Goal: Download file/media

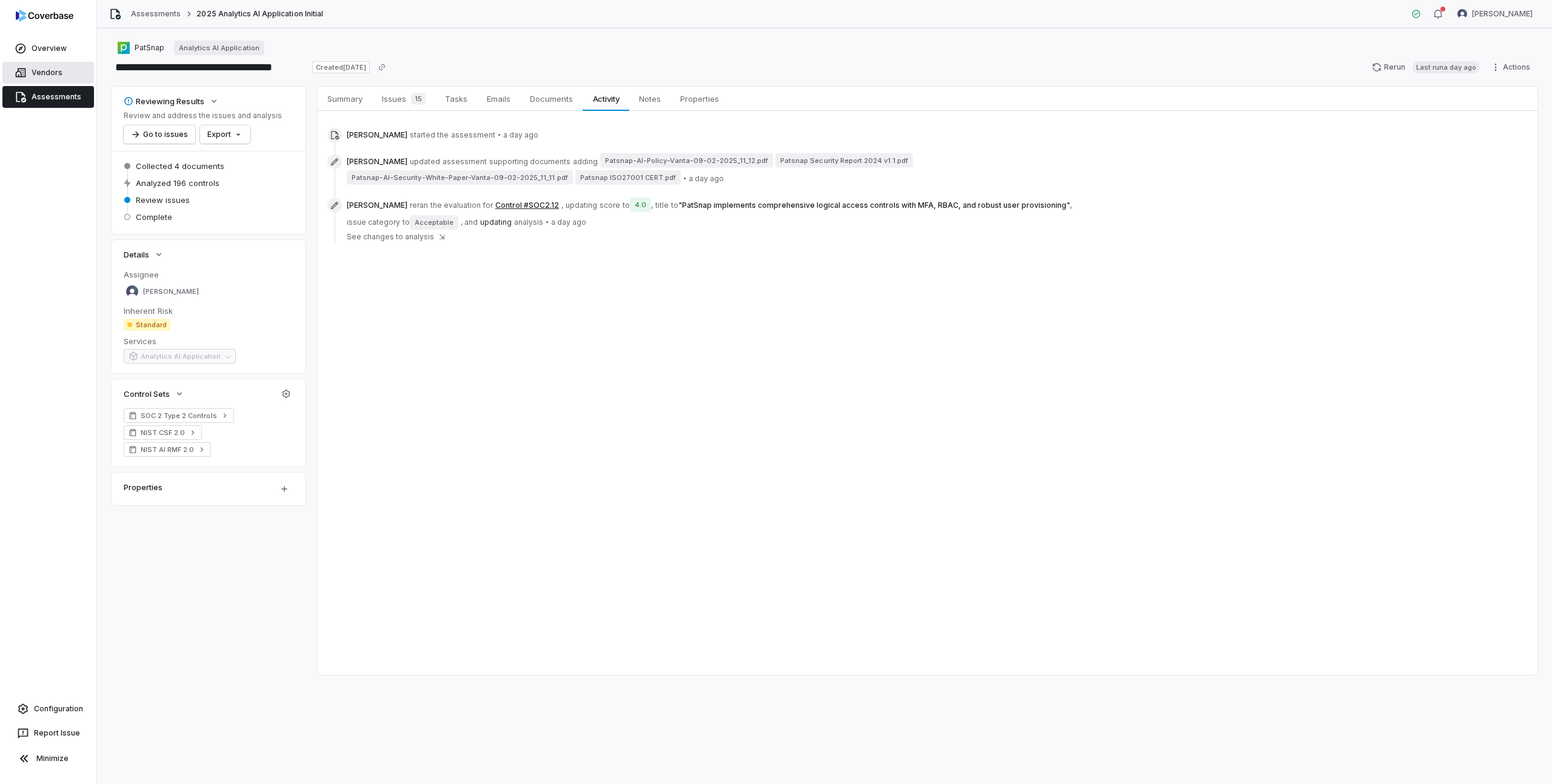
click at [52, 73] on link "Vendors" at bounding box center [48, 73] width 91 height 22
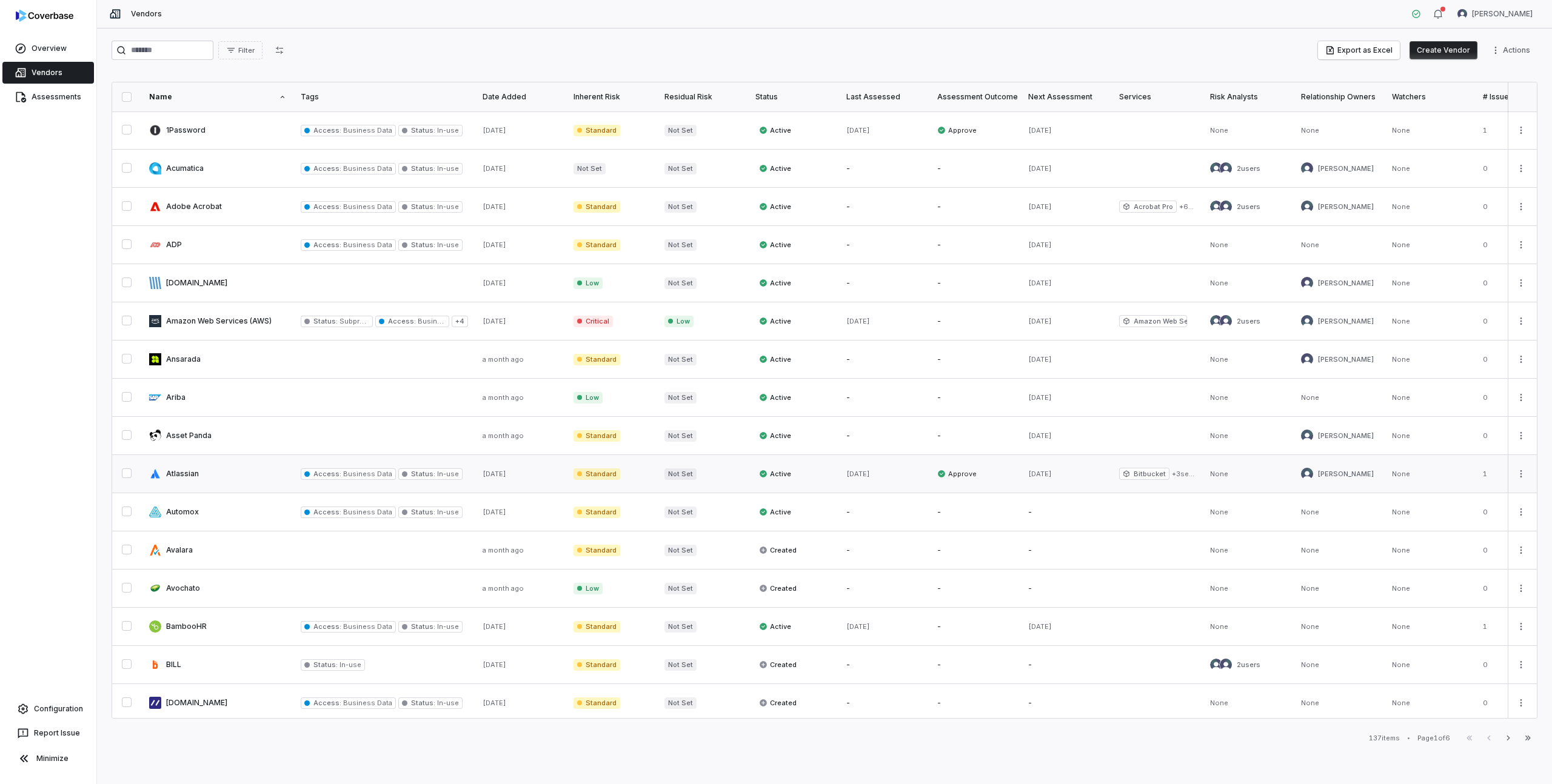
click at [177, 481] on link at bounding box center [218, 473] width 151 height 37
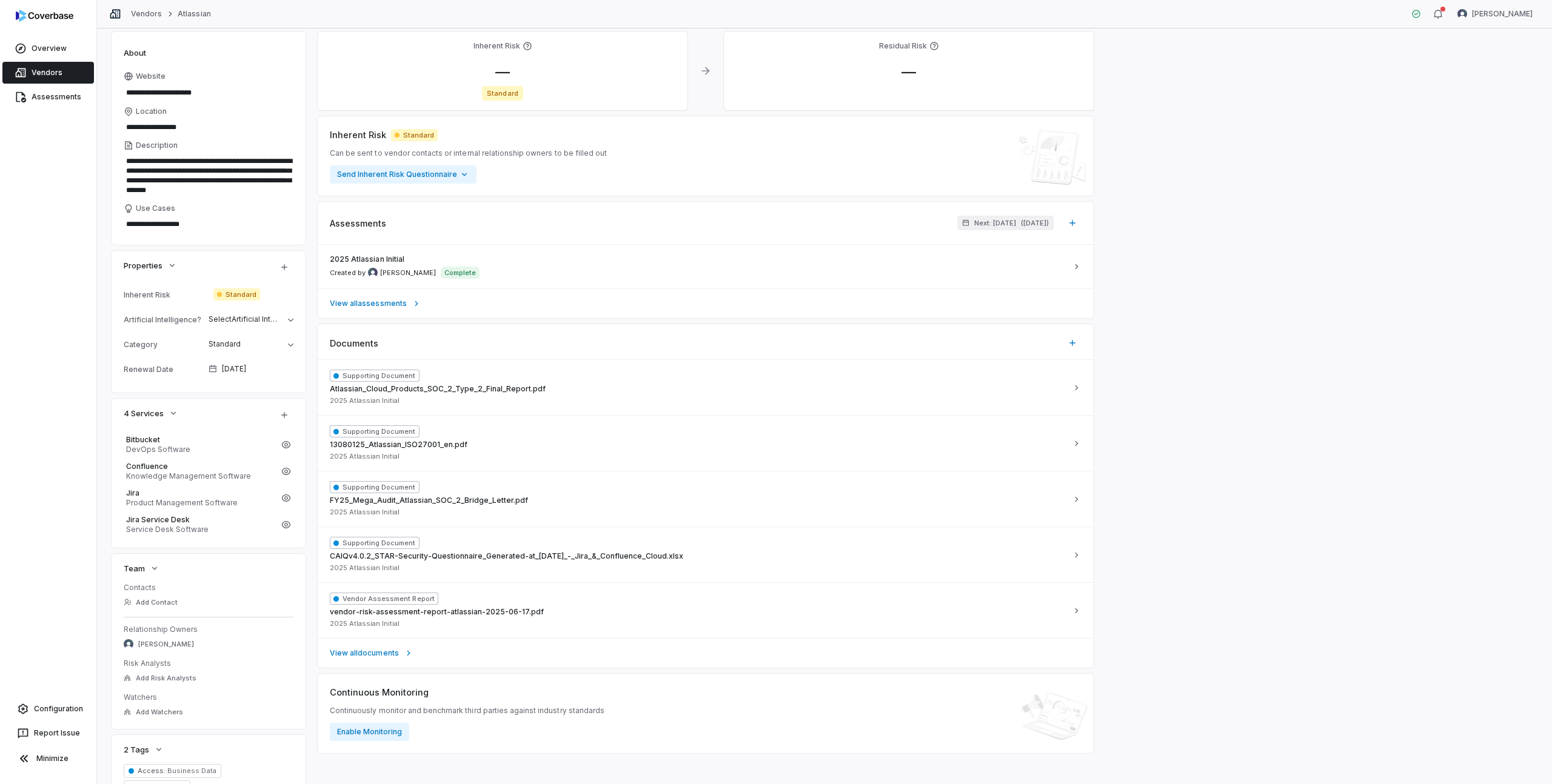
scroll to position [135, 0]
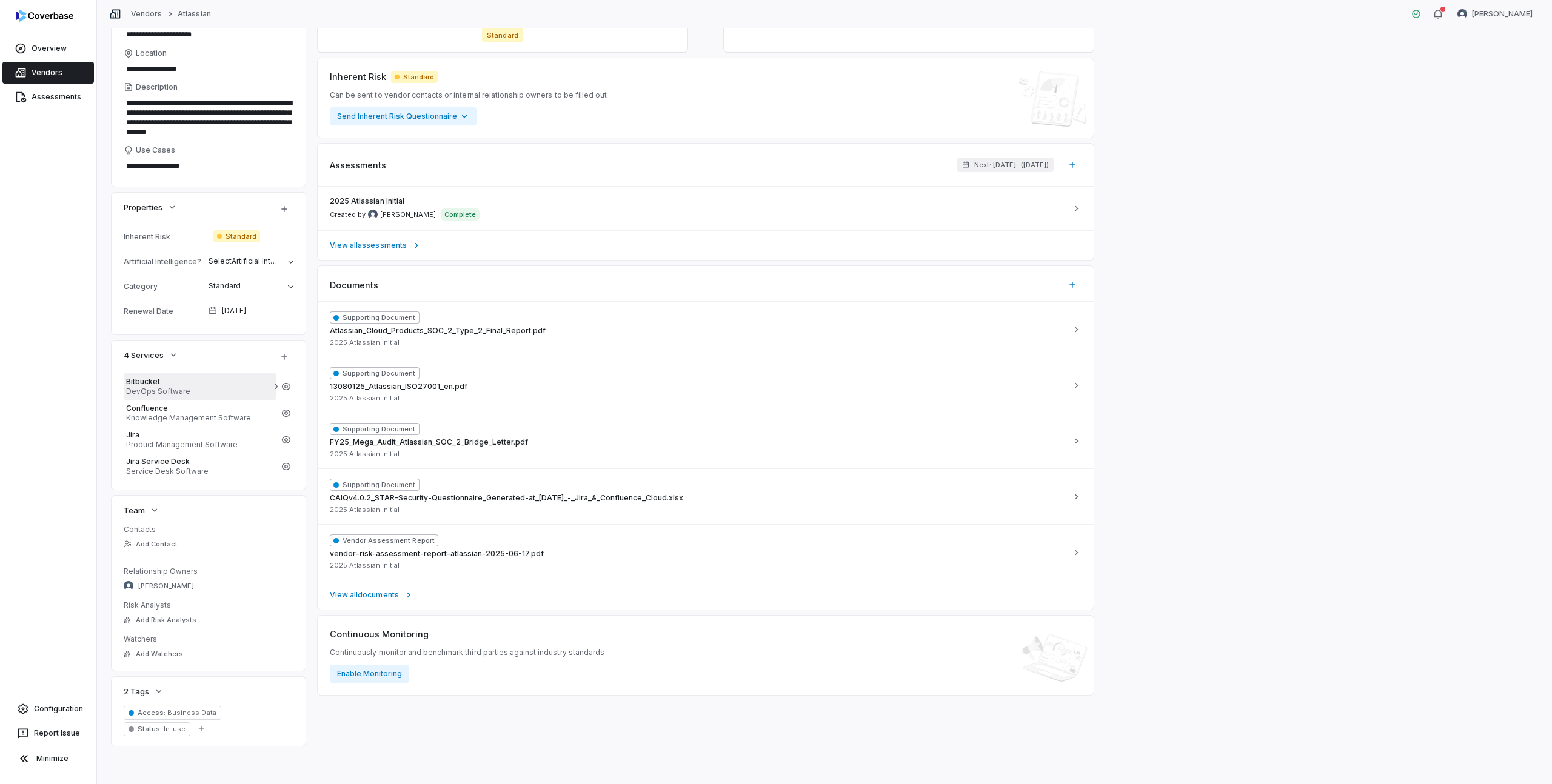
click at [180, 389] on span "DevOps Software" at bounding box center [199, 392] width 148 height 10
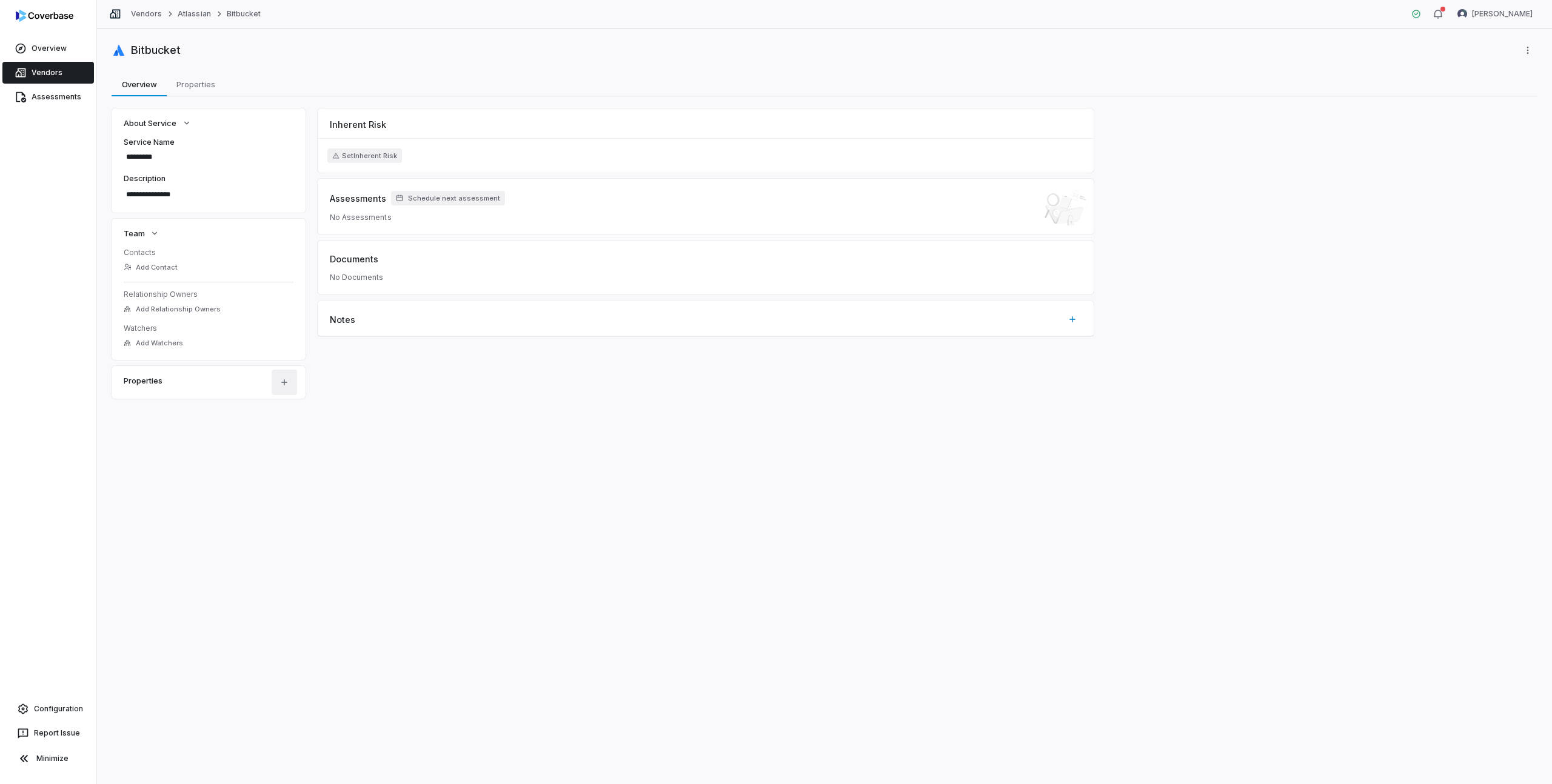
click at [281, 387] on html "**********" at bounding box center [776, 392] width 1552 height 784
click at [579, 401] on html "**********" at bounding box center [776, 392] width 1552 height 784
click at [193, 81] on span "Properties" at bounding box center [195, 84] width 48 height 15
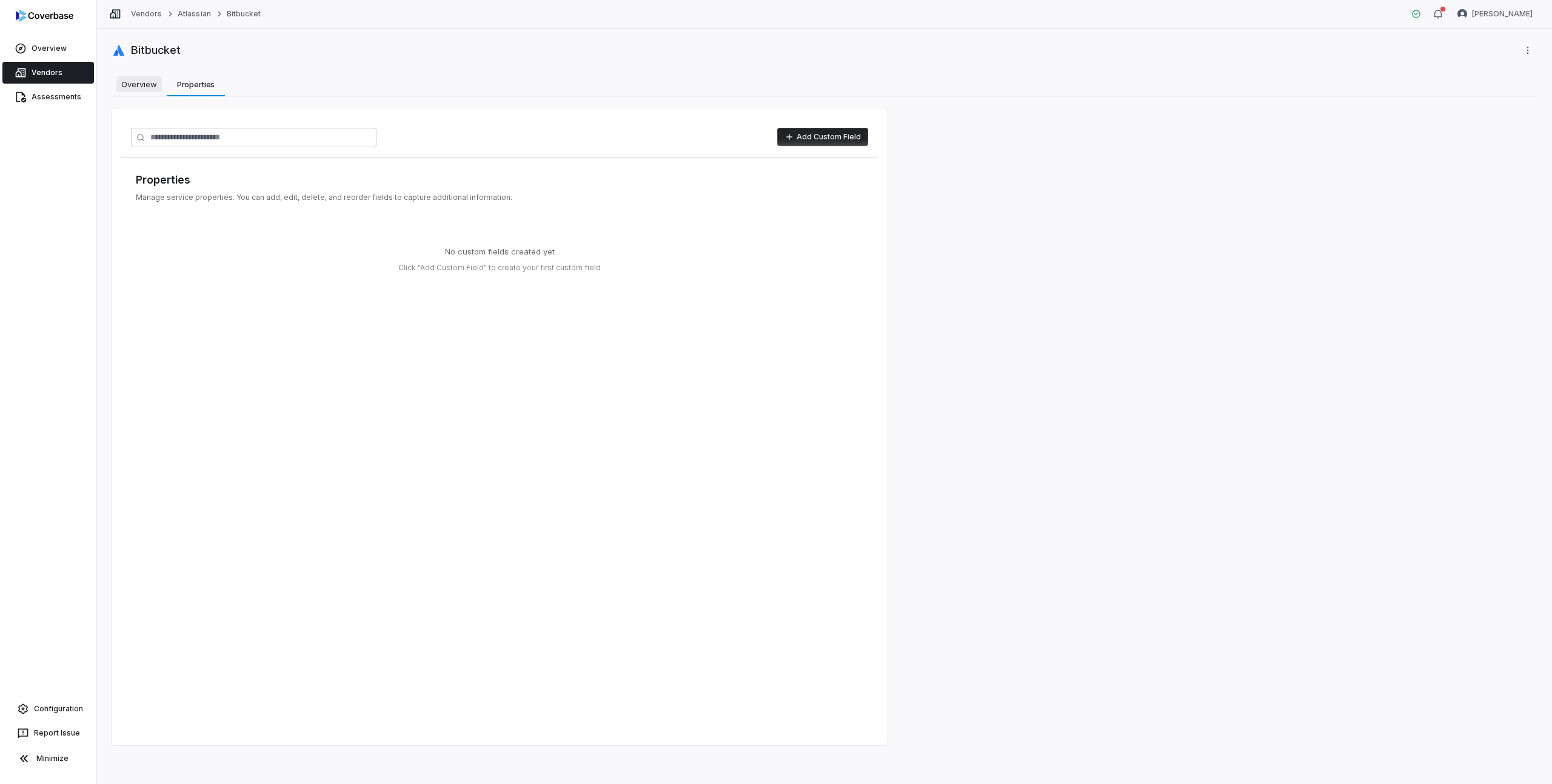
click at [148, 87] on span "Overview" at bounding box center [139, 84] width 46 height 15
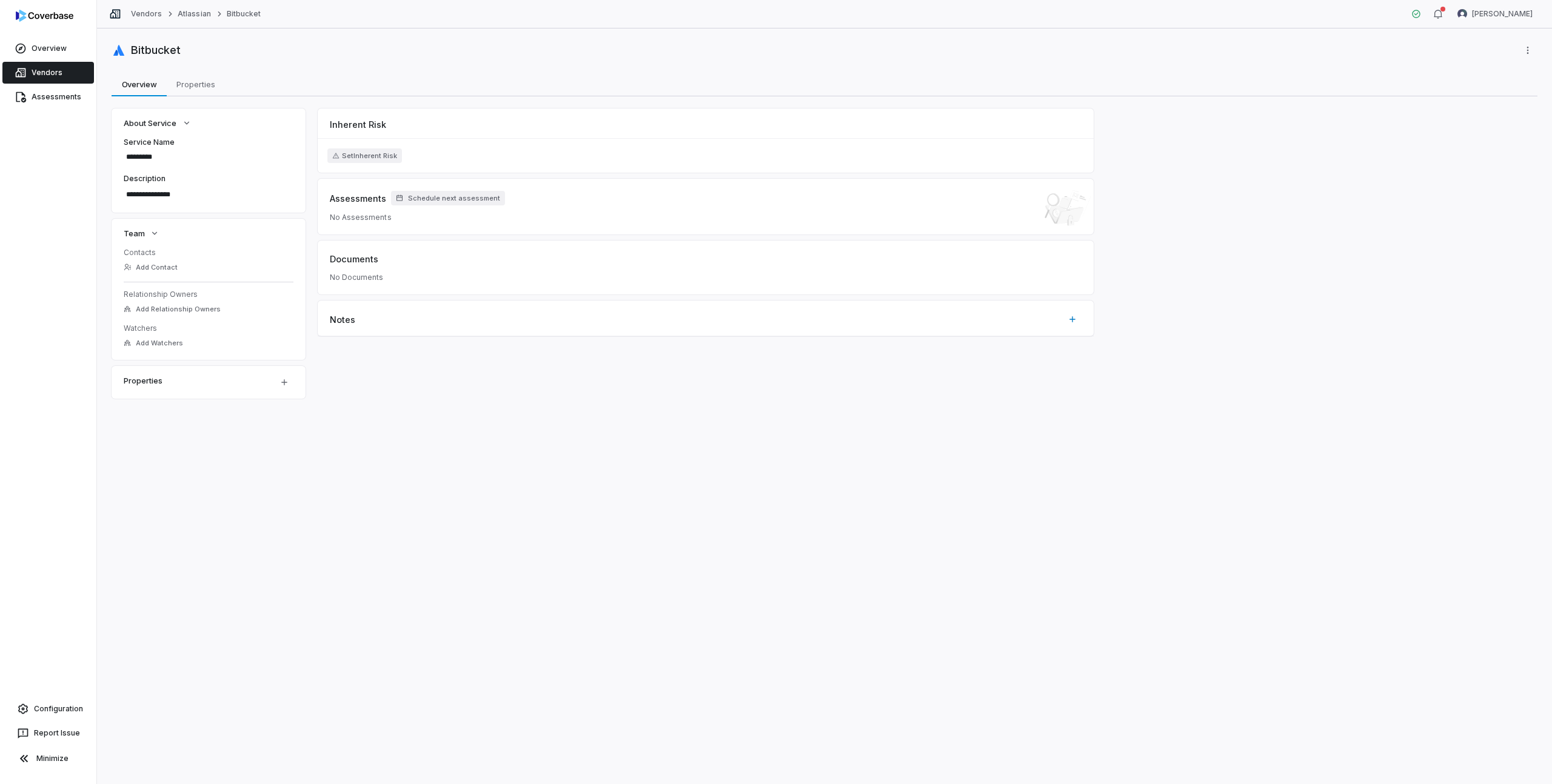
type textarea "*"
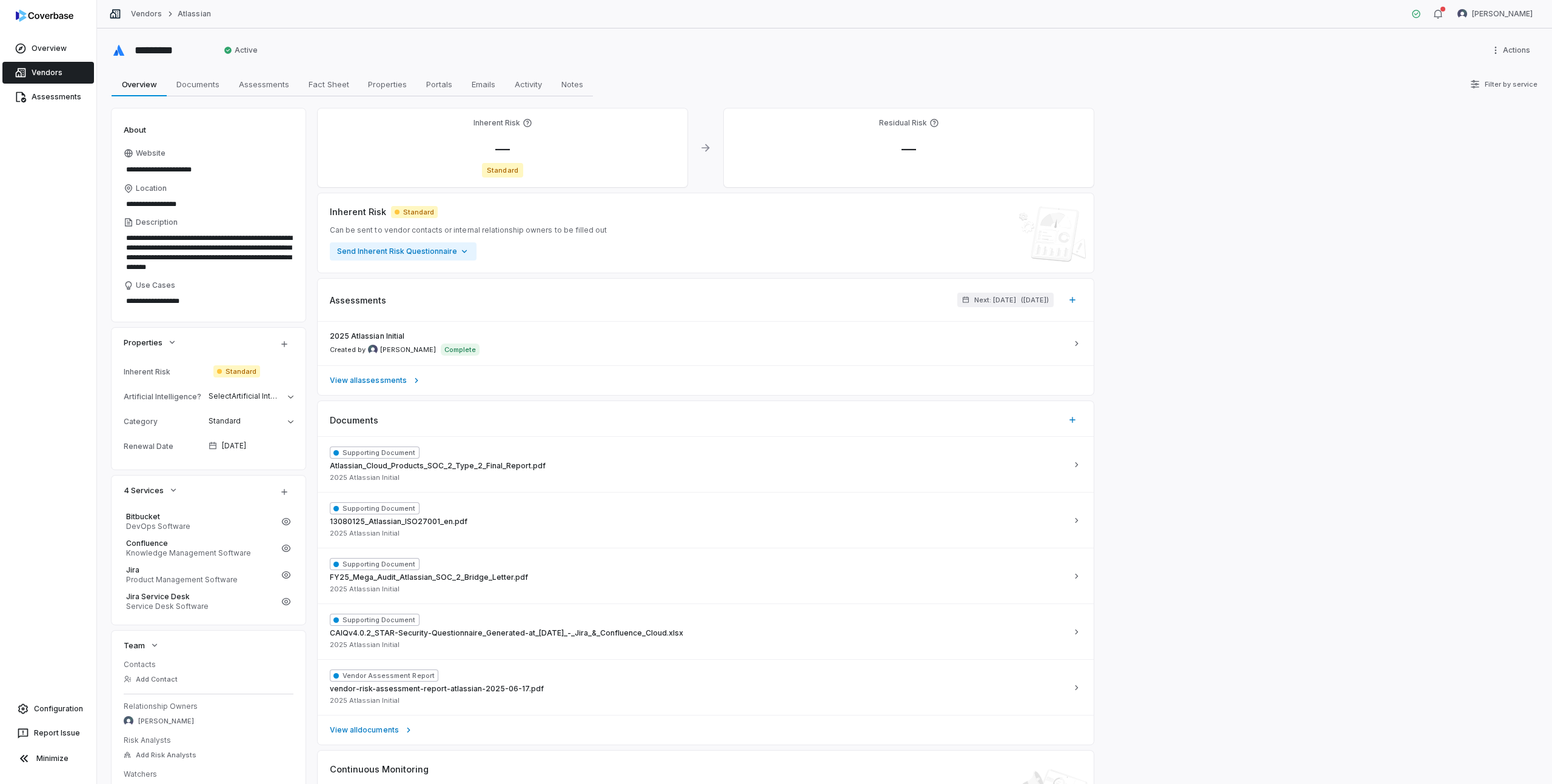
click at [42, 67] on link "Vendors" at bounding box center [48, 73] width 91 height 22
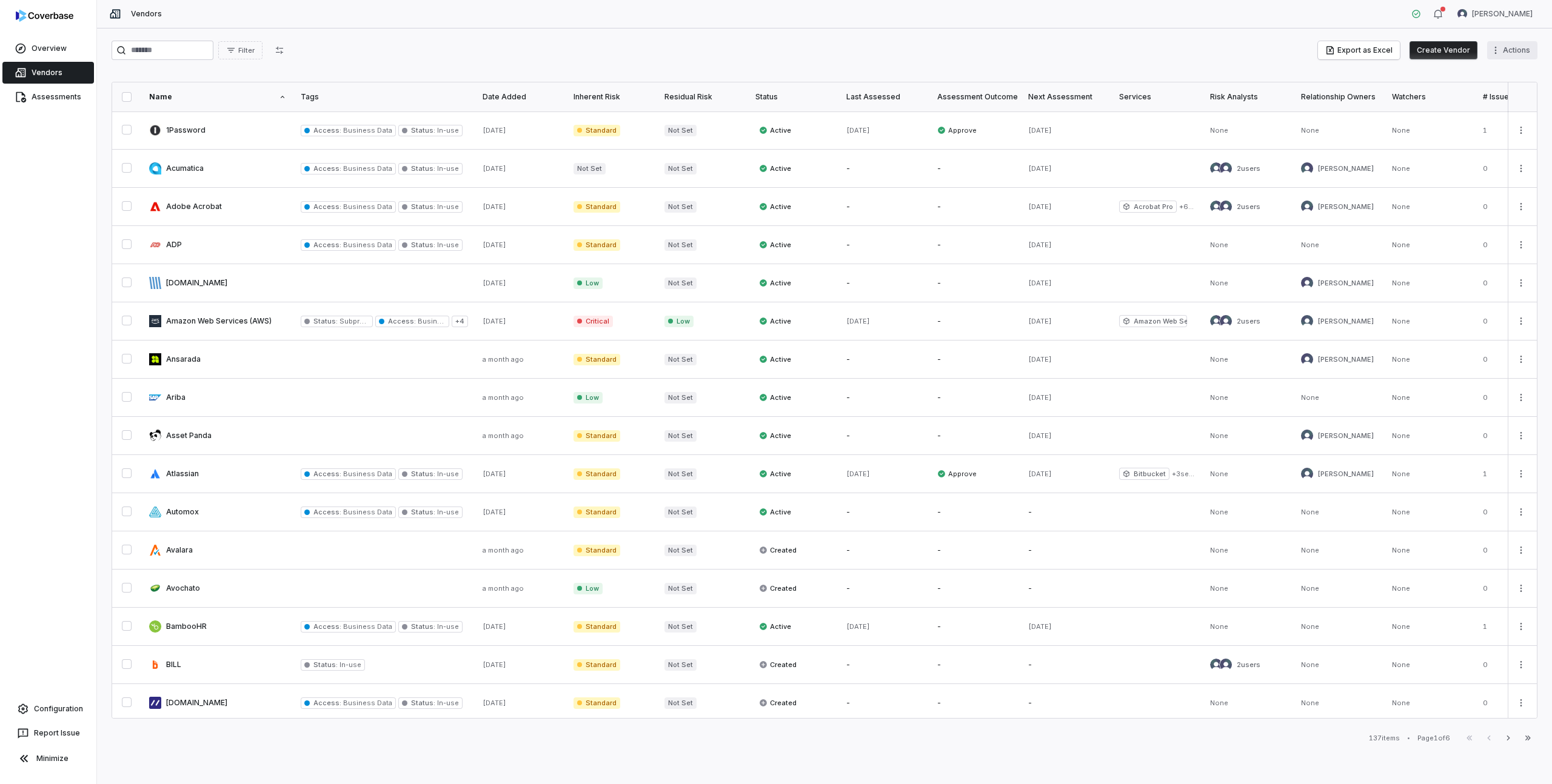
click at [1514, 53] on html "Overview Vendors Assessments Configuration Report Issue Minimize Vendors [PERSO…" at bounding box center [776, 392] width 1552 height 784
click at [1469, 102] on div "Export Services" at bounding box center [1479, 96] width 106 height 19
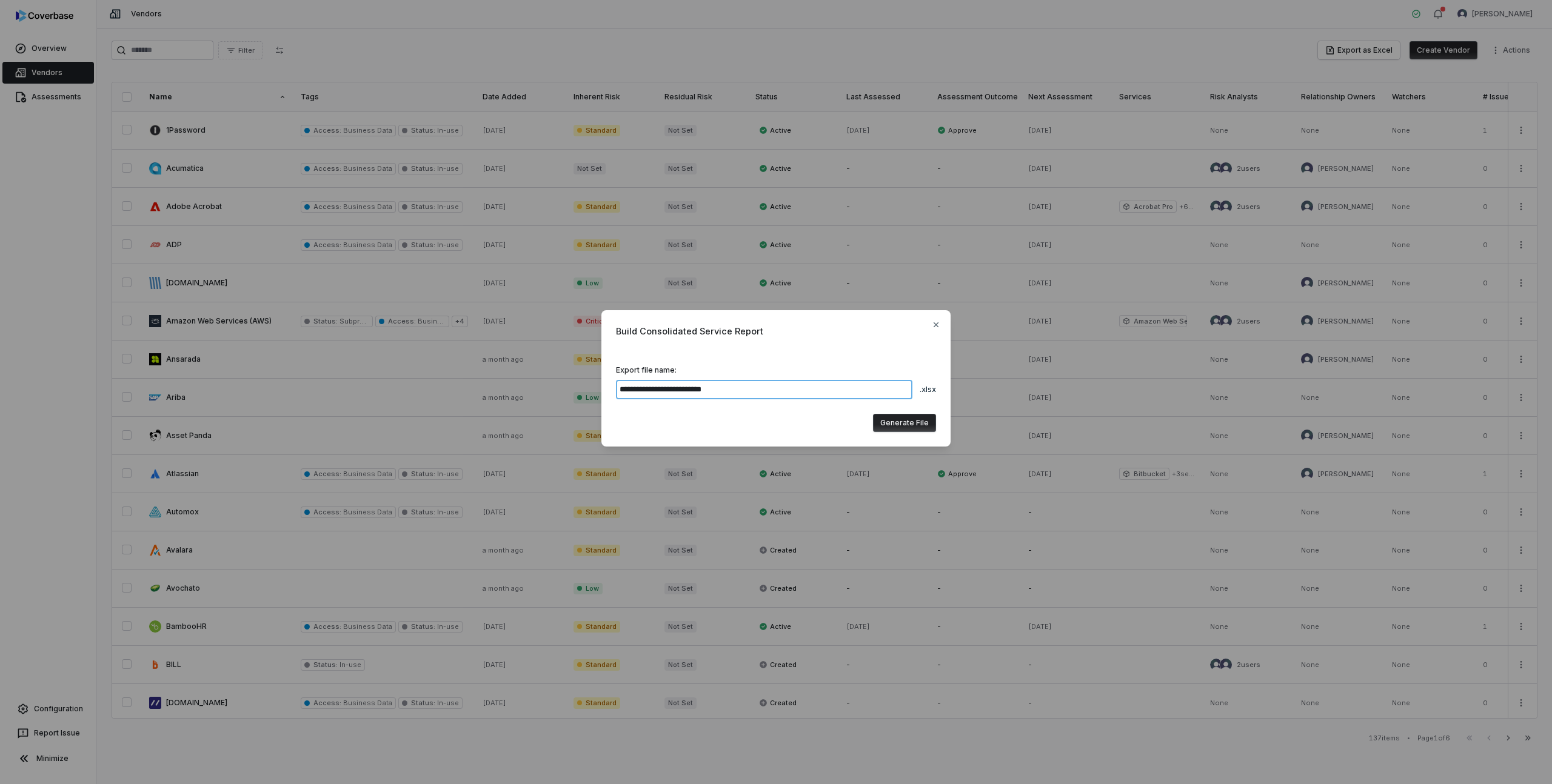
click at [689, 391] on input "**********" at bounding box center [763, 389] width 296 height 19
type input "**********"
click at [904, 421] on button "Generate File" at bounding box center [904, 423] width 63 height 18
click at [914, 423] on button "Download" at bounding box center [911, 423] width 51 height 18
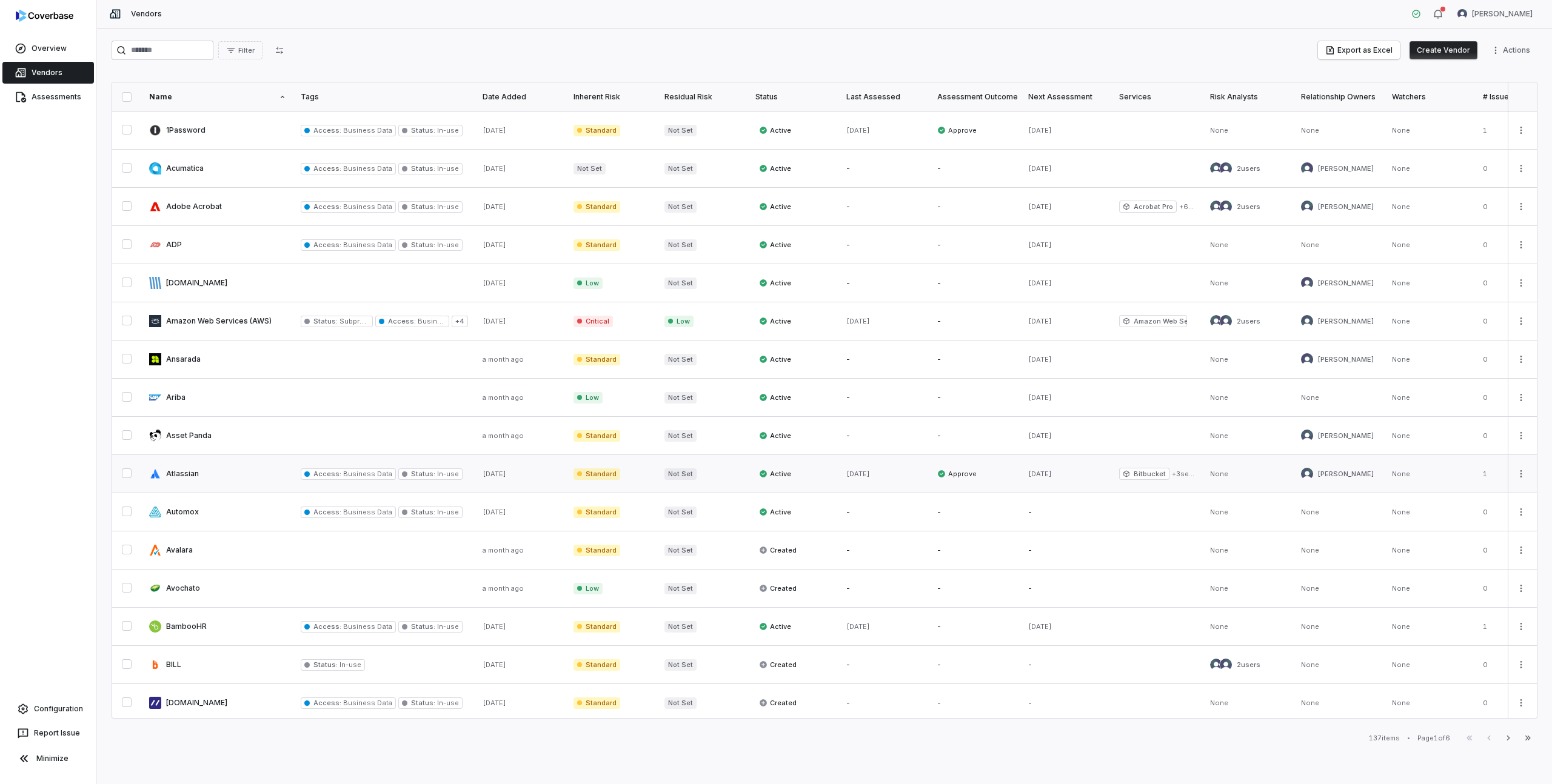
click at [202, 460] on link at bounding box center [218, 473] width 151 height 37
type textarea "*"
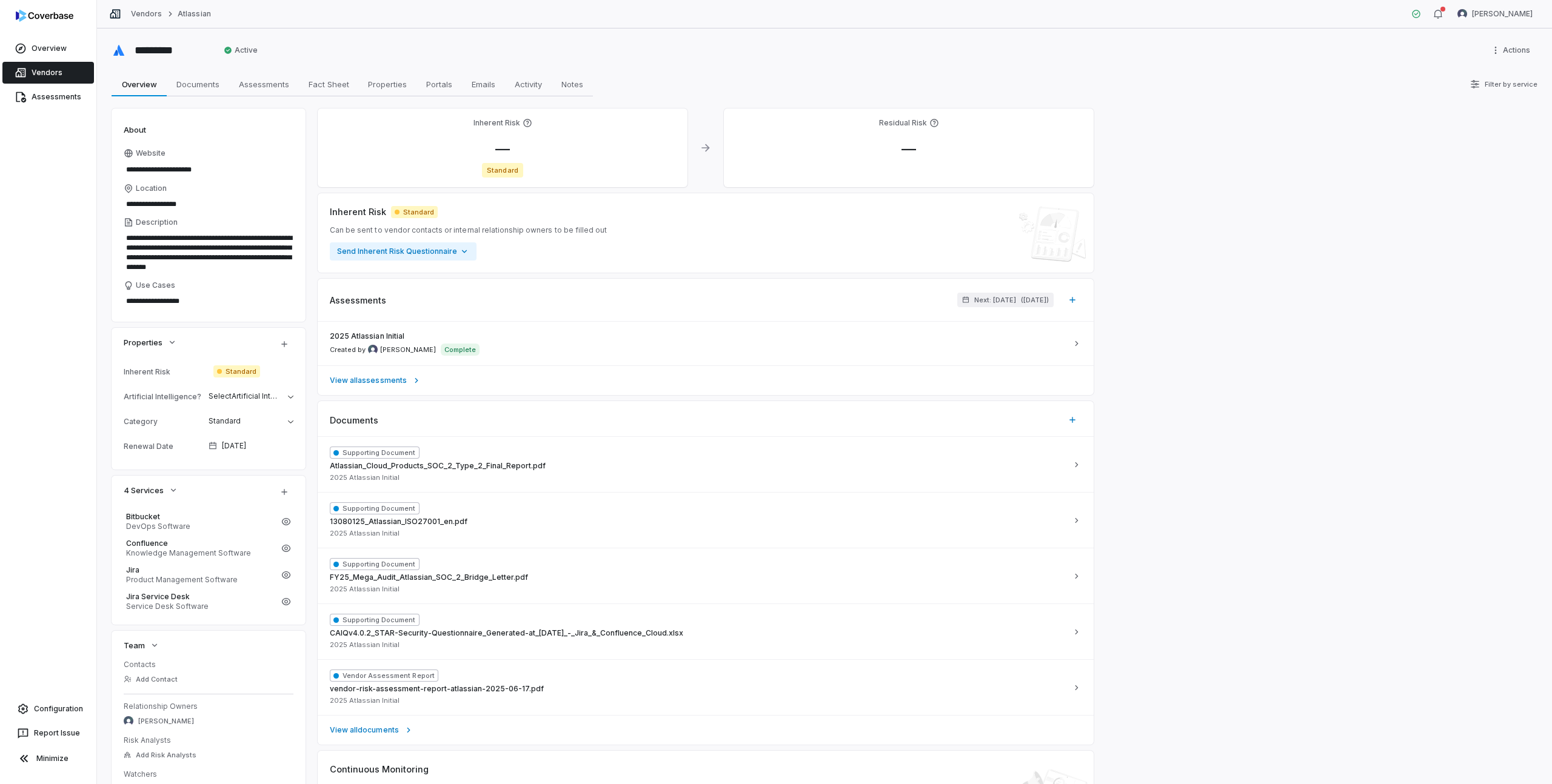
click at [50, 72] on link "Vendors" at bounding box center [48, 73] width 91 height 22
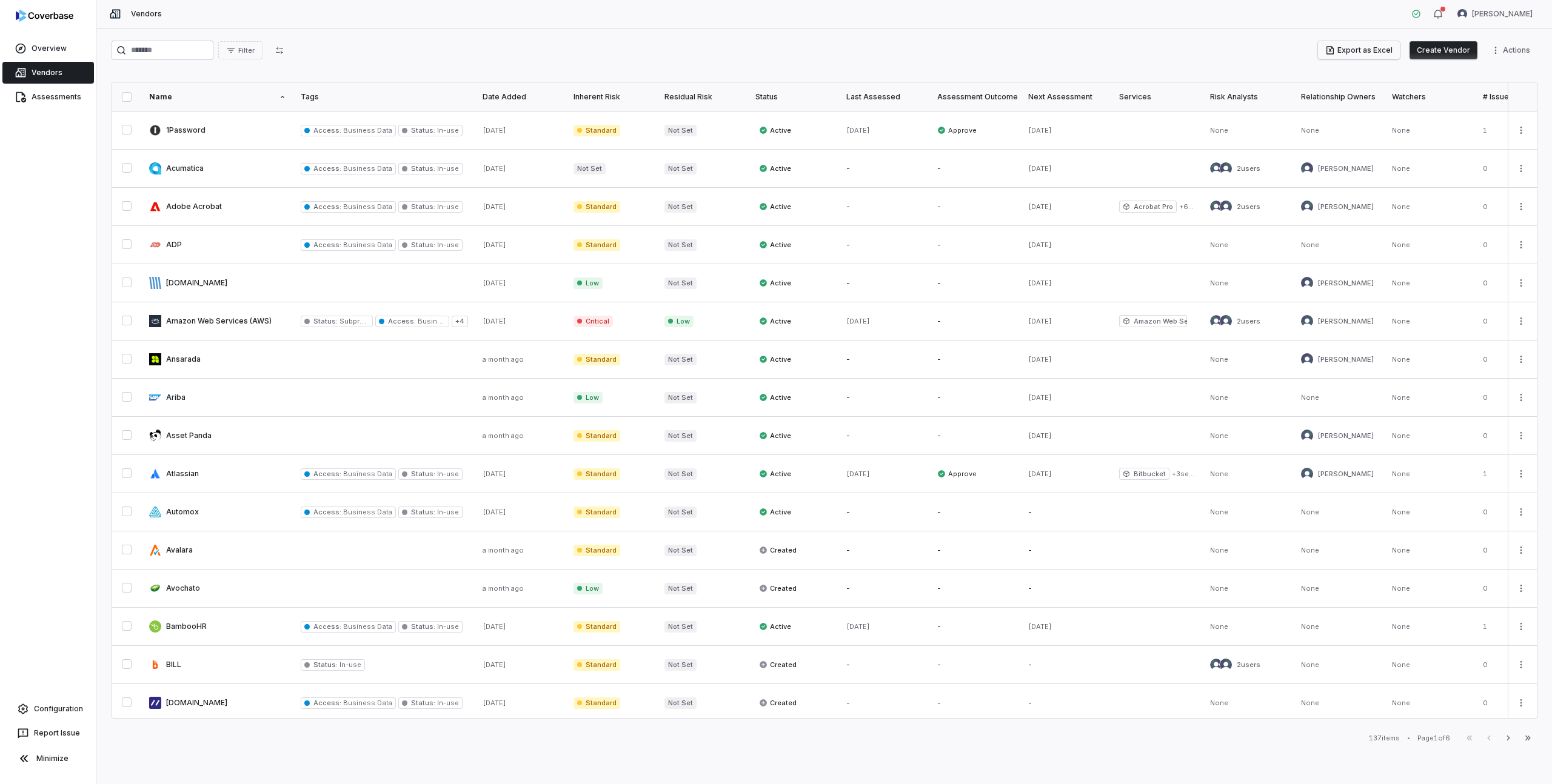
click at [1373, 52] on button "Export as Excel" at bounding box center [1359, 50] width 82 height 18
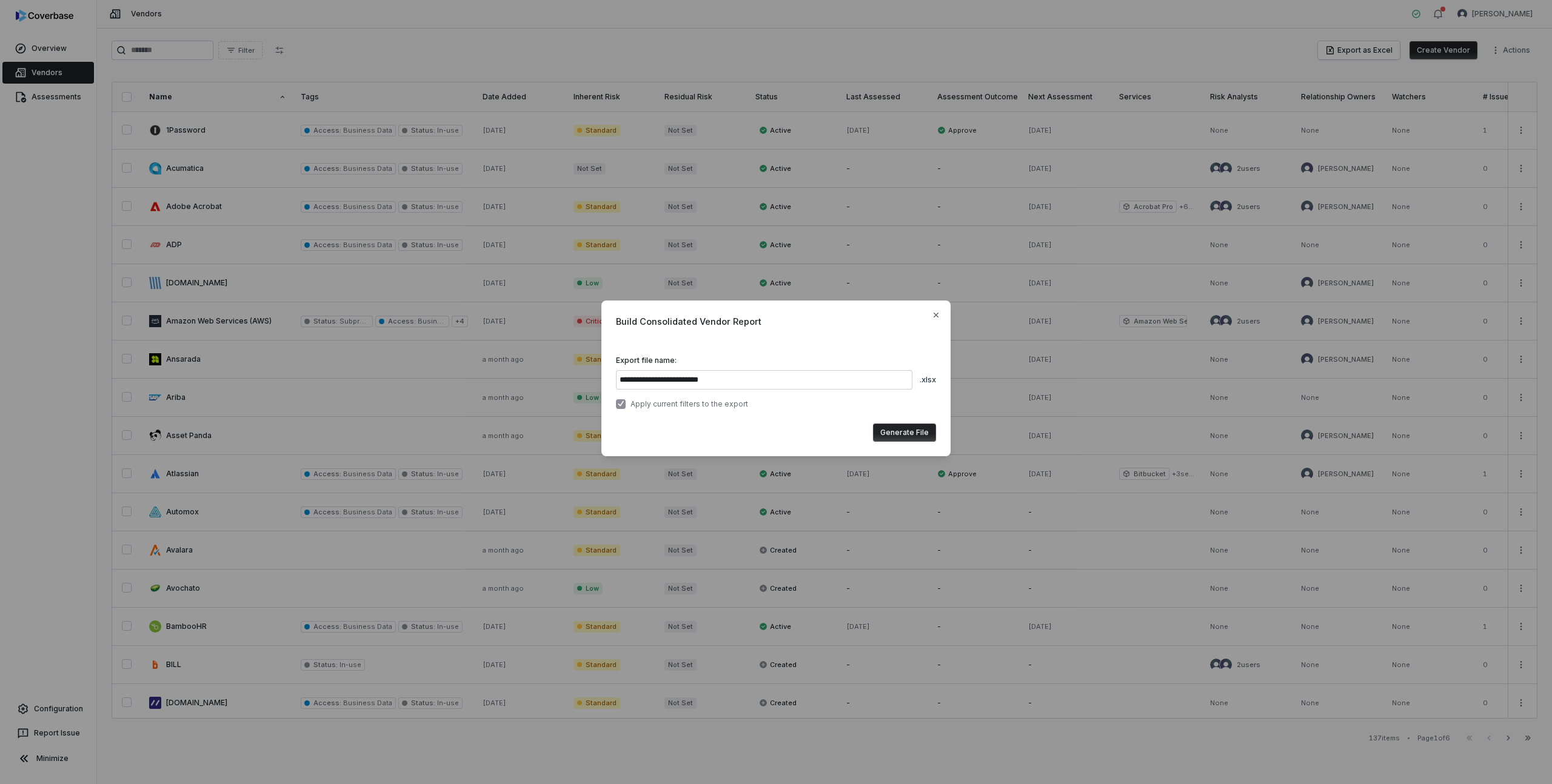
click at [620, 406] on button "button" at bounding box center [620, 404] width 10 height 10
click at [907, 432] on button "Generate File" at bounding box center [904, 433] width 63 height 18
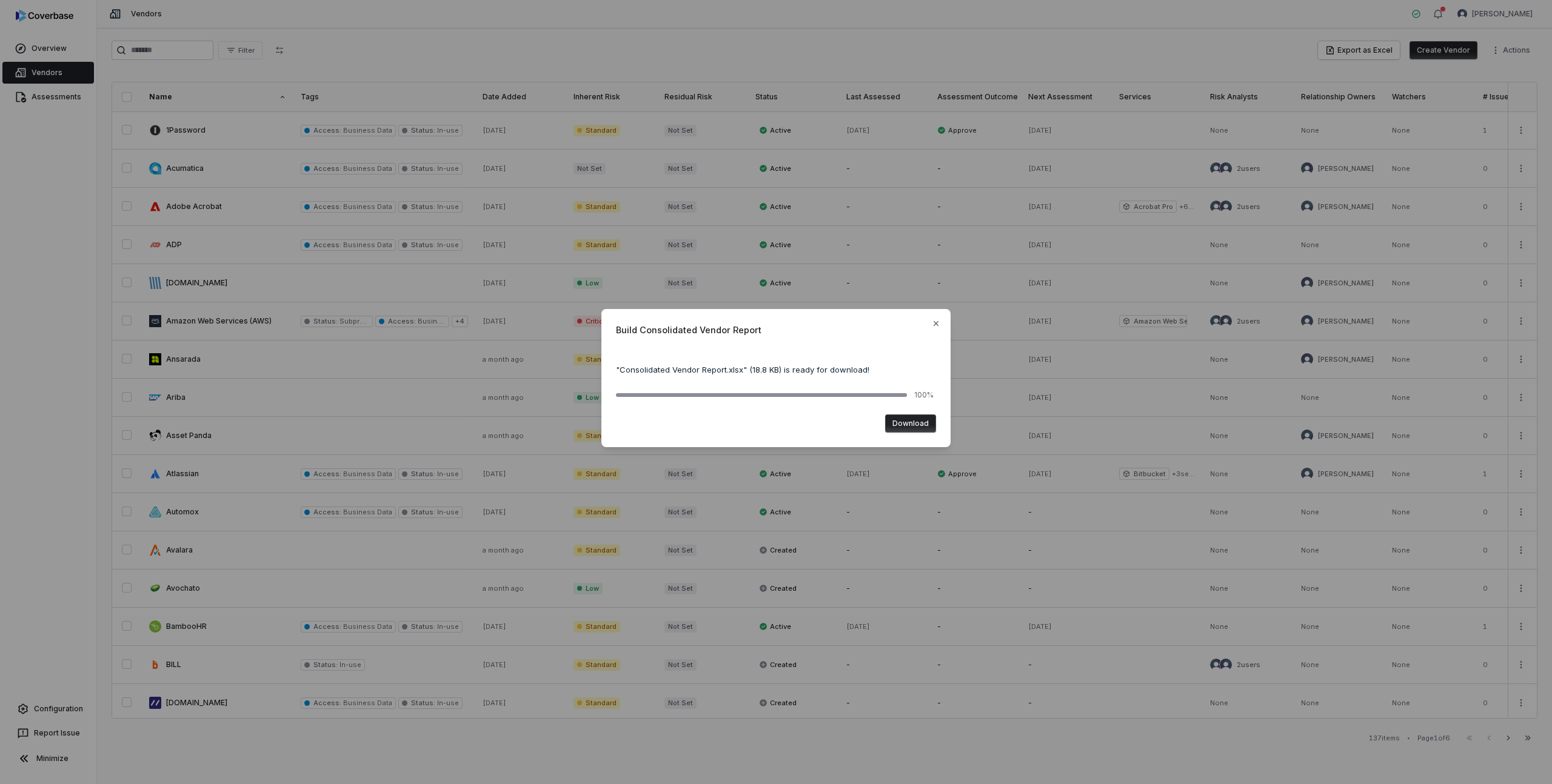
click at [907, 424] on button "Download" at bounding box center [911, 423] width 51 height 18
